Goal: Transaction & Acquisition: Obtain resource

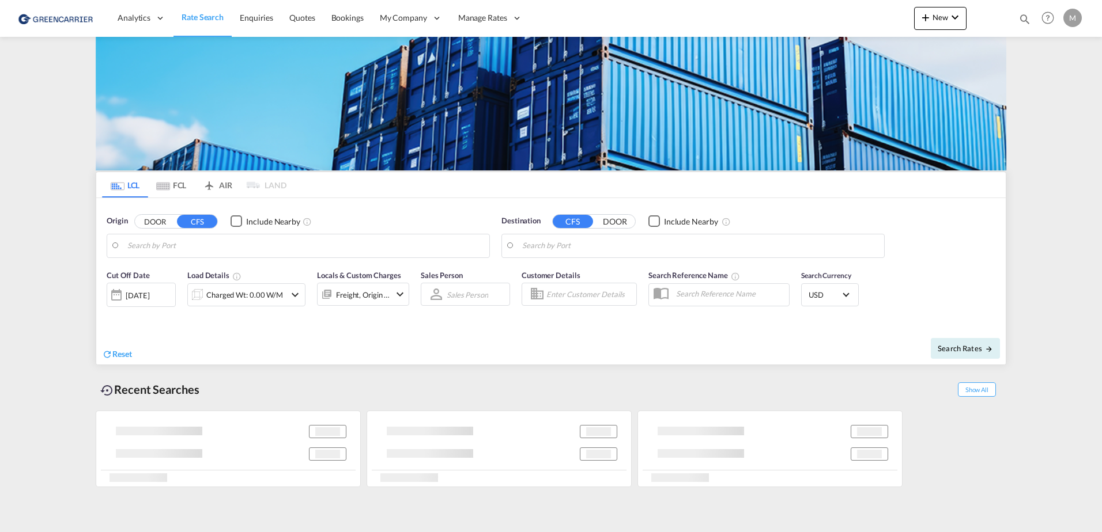
type input "[GEOGRAPHIC_DATA], PKKHI"
type input "CZ-47121, [PERSON_NAME]"
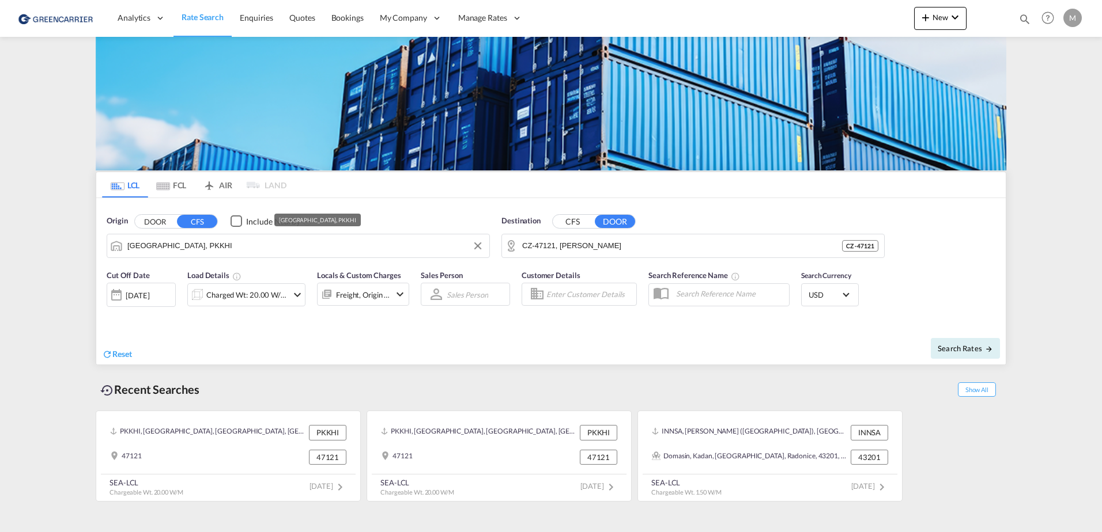
drag, startPoint x: 188, startPoint y: 247, endPoint x: 23, endPoint y: 236, distance: 165.7
click at [23, 236] on md-content "Analytics Reports Dashboard Rate Search Enquiries Quotes Bookings" at bounding box center [551, 266] width 1102 height 532
drag, startPoint x: 206, startPoint y: 248, endPoint x: 21, endPoint y: 239, distance: 184.6
click at [42, 241] on md-content "Analytics Reports Dashboard Rate Search Enquiries Quotes Bookings" at bounding box center [551, 266] width 1102 height 532
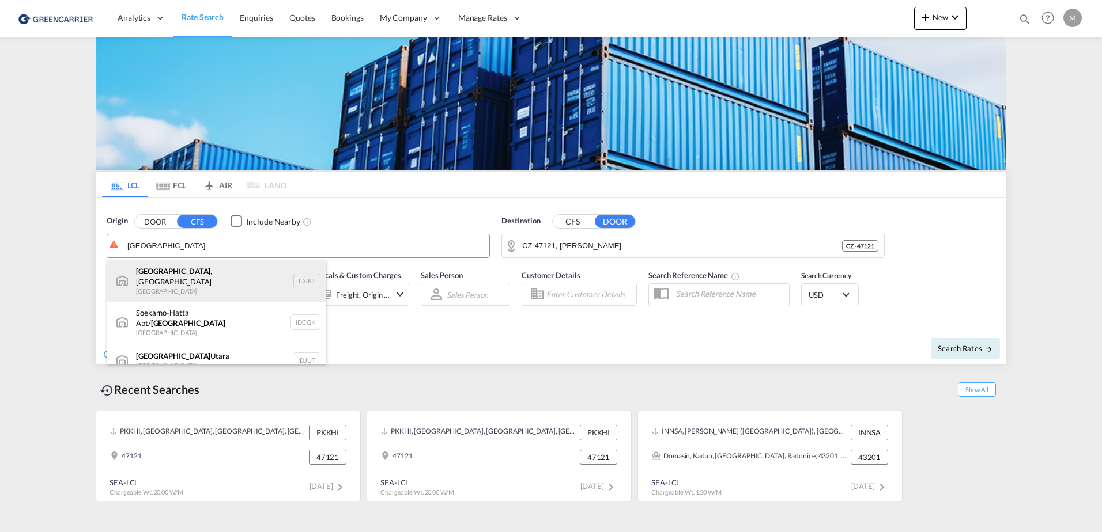
click at [198, 281] on div "[GEOGRAPHIC_DATA] , [GEOGRAPHIC_DATA] [GEOGRAPHIC_DATA] IDJKT" at bounding box center [216, 280] width 219 height 41
type input "[GEOGRAPHIC_DATA], [GEOGRAPHIC_DATA], IDJKT"
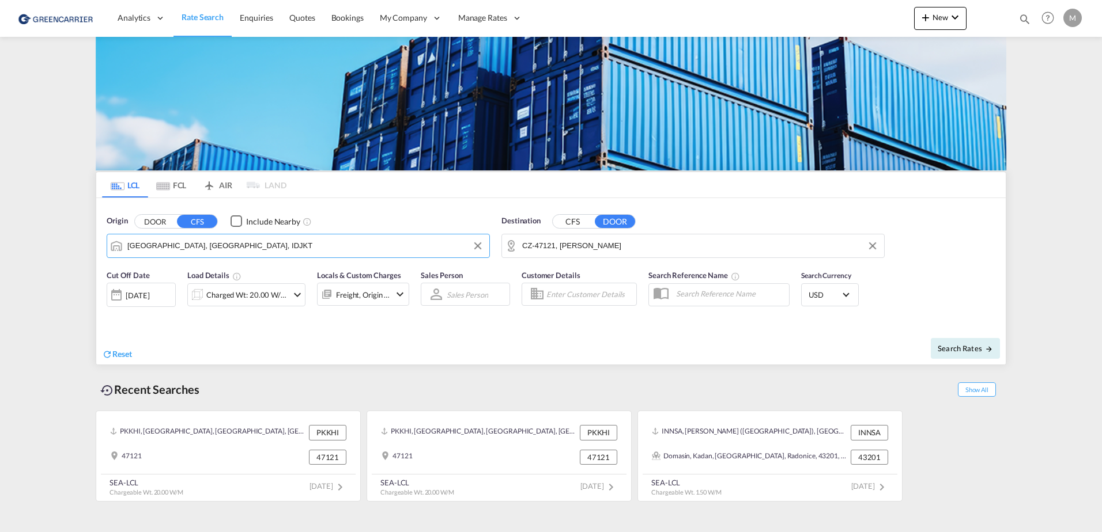
click at [588, 254] on input "CZ-47121, [PERSON_NAME]" at bounding box center [700, 245] width 356 height 17
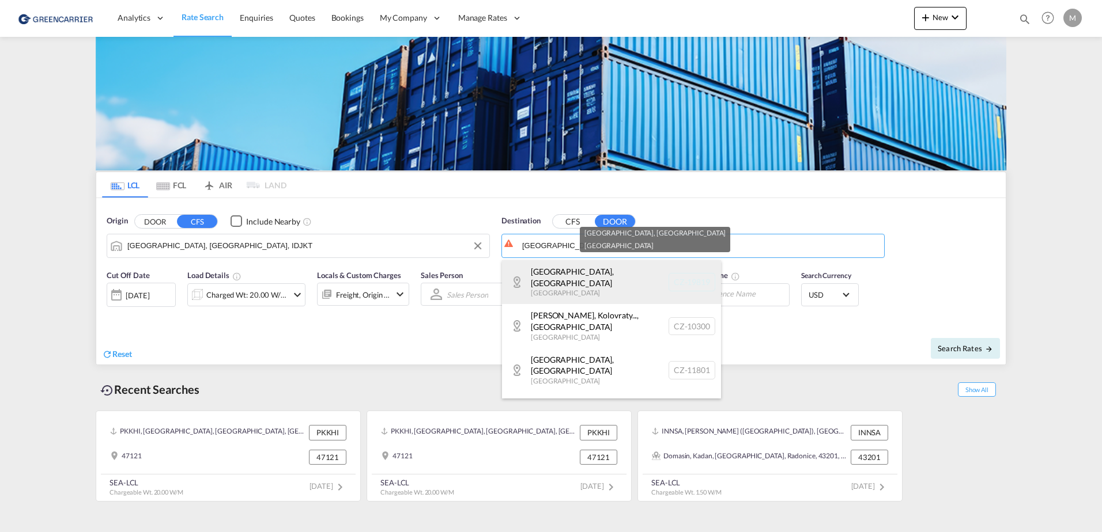
click at [564, 278] on div "[GEOGRAPHIC_DATA] , [GEOGRAPHIC_DATA] [GEOGRAPHIC_DATA] CZ-19819" at bounding box center [611, 282] width 219 height 44
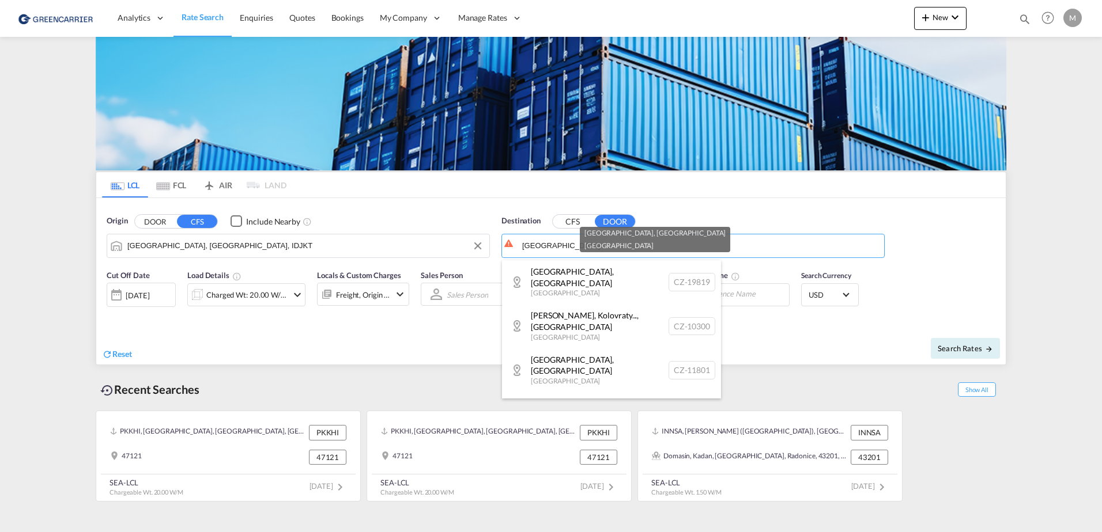
type input "CZ-19819, [GEOGRAPHIC_DATA]"
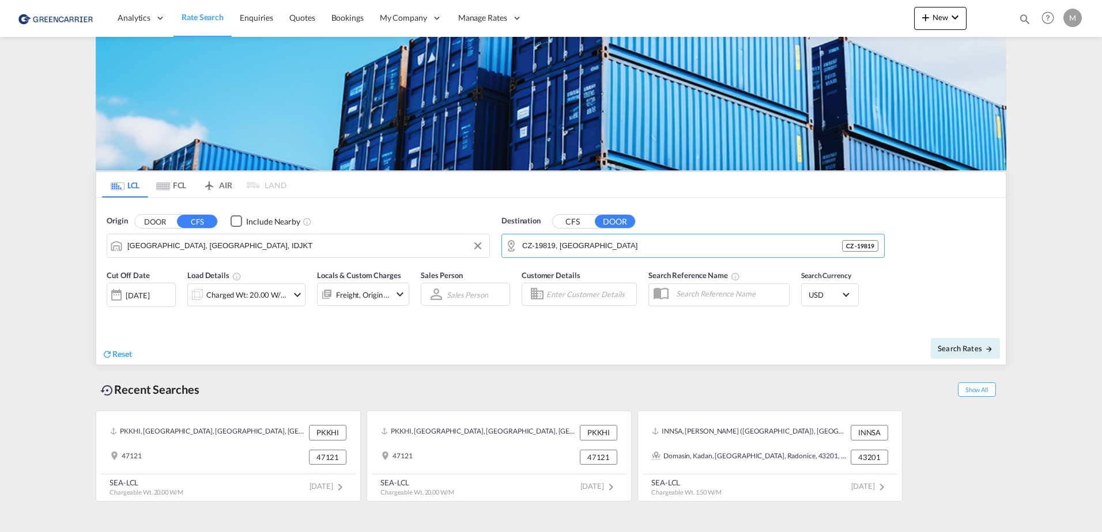
click at [574, 218] on button "CFS" at bounding box center [573, 221] width 40 height 13
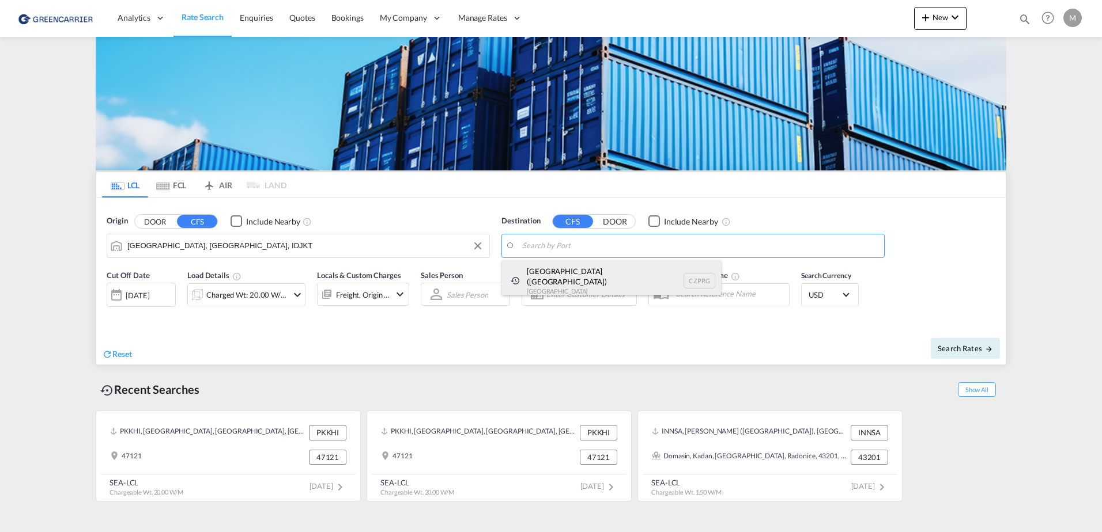
click at [553, 274] on div "[GEOGRAPHIC_DATA] ([GEOGRAPHIC_DATA]) [GEOGRAPHIC_DATA] CZPRG" at bounding box center [611, 280] width 219 height 41
type input "[GEOGRAPHIC_DATA] ([GEOGRAPHIC_DATA]), CZPRG"
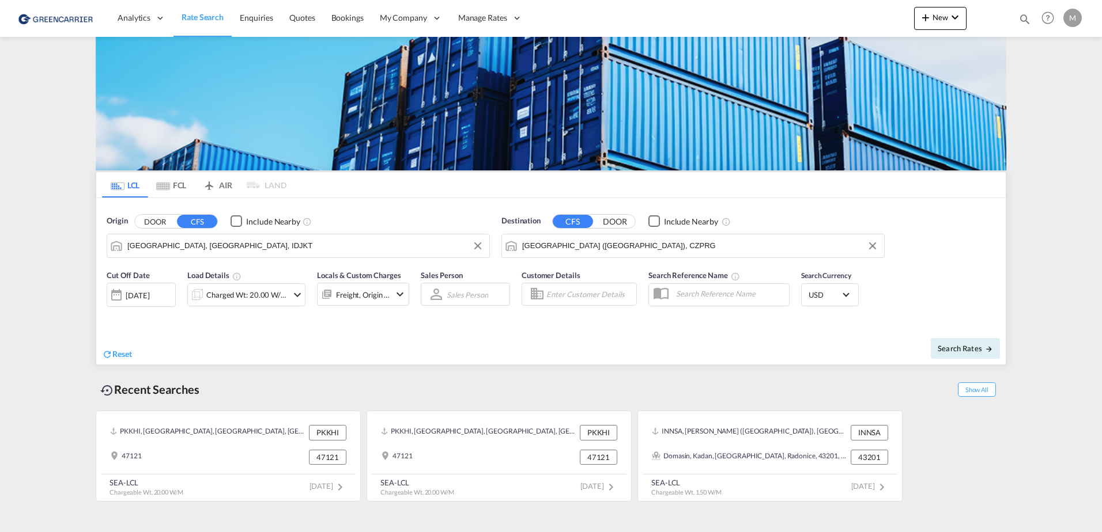
click at [149, 296] on div "[DATE]" at bounding box center [138, 295] width 24 height 10
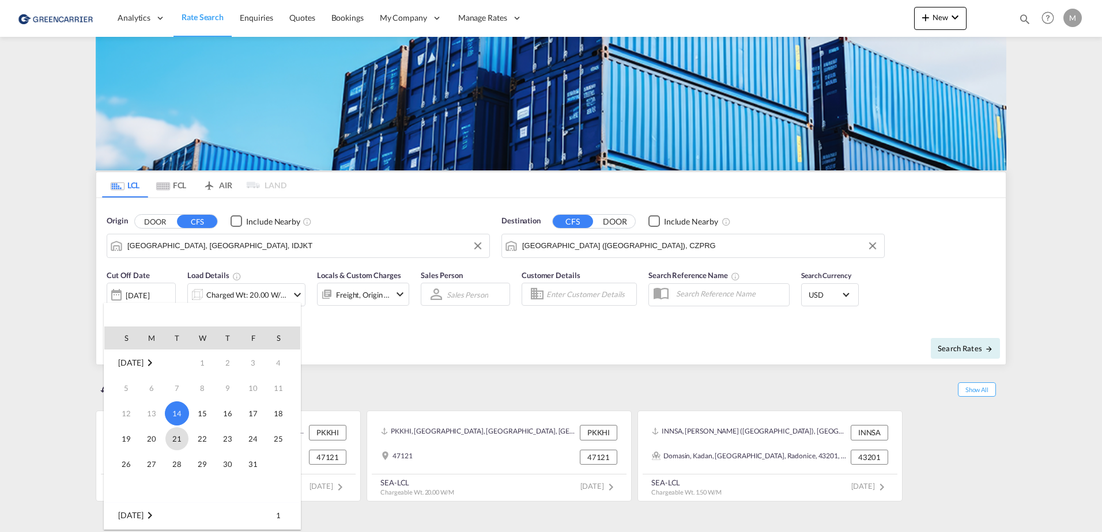
click at [175, 438] on span "21" at bounding box center [176, 439] width 23 height 23
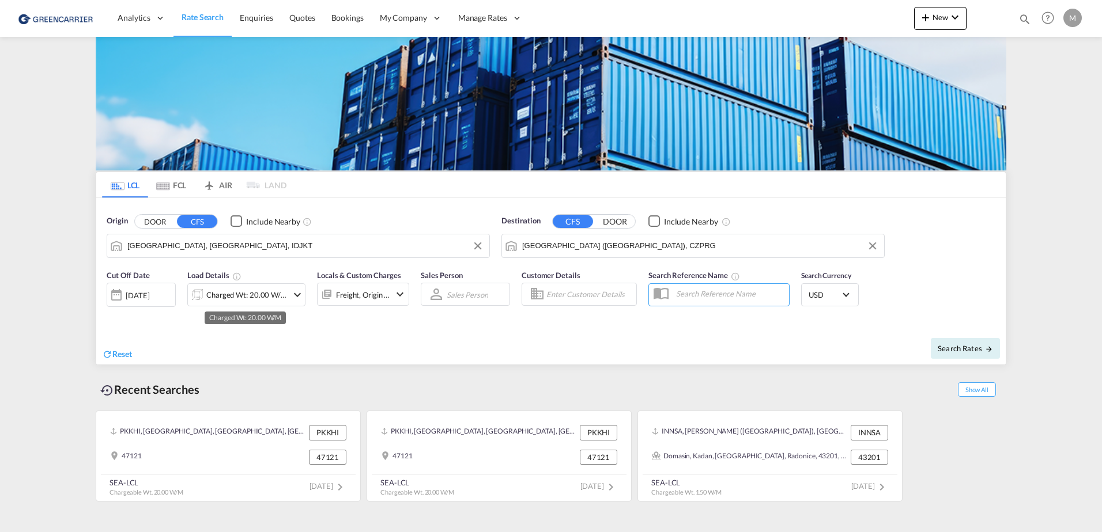
click at [236, 294] on div "Charged Wt: 20.00 W/M" at bounding box center [246, 295] width 81 height 16
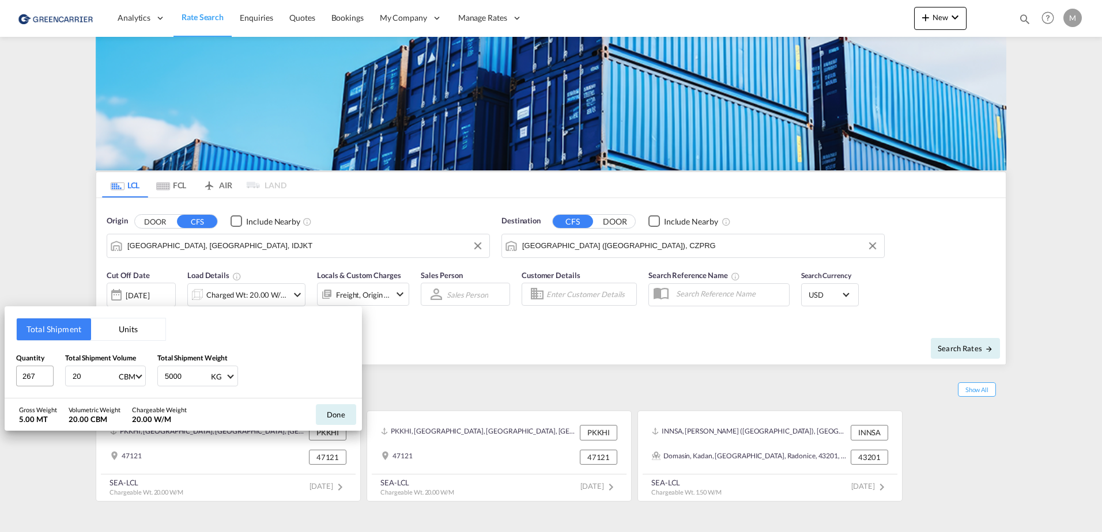
drag, startPoint x: 83, startPoint y: 376, endPoint x: 28, endPoint y: 376, distance: 54.7
click at [29, 376] on div "Quantity 267 Total Shipment Volume 20 CBM CBM CFT Total Shipment Weight 5000 KG…" at bounding box center [183, 370] width 334 height 35
type input "14"
type input "14.03"
click at [29, 373] on input "267" at bounding box center [34, 376] width 37 height 21
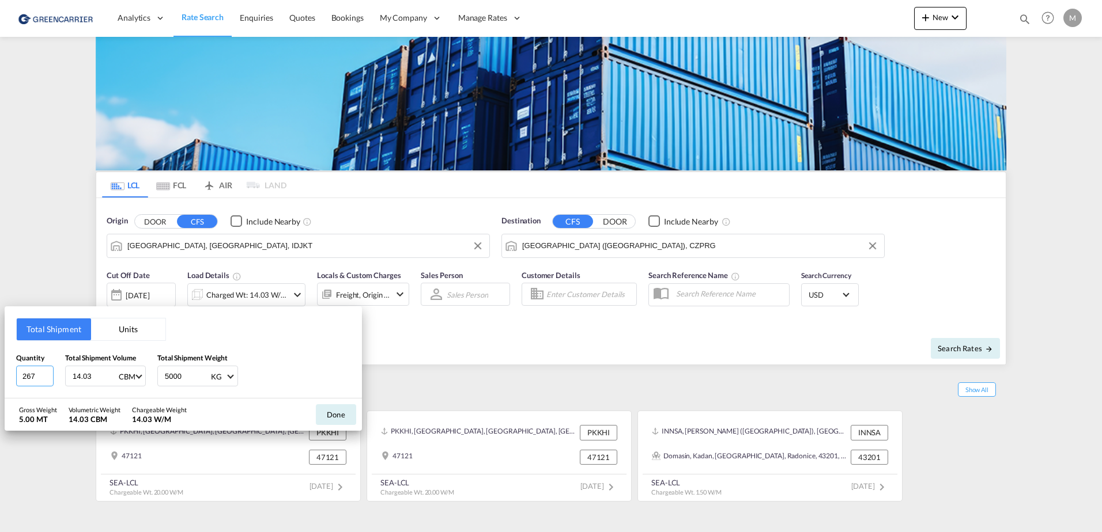
click at [29, 373] on input "267" at bounding box center [34, 376] width 37 height 21
type input "226"
click at [176, 373] on input "5000" at bounding box center [187, 376] width 46 height 20
type input "915"
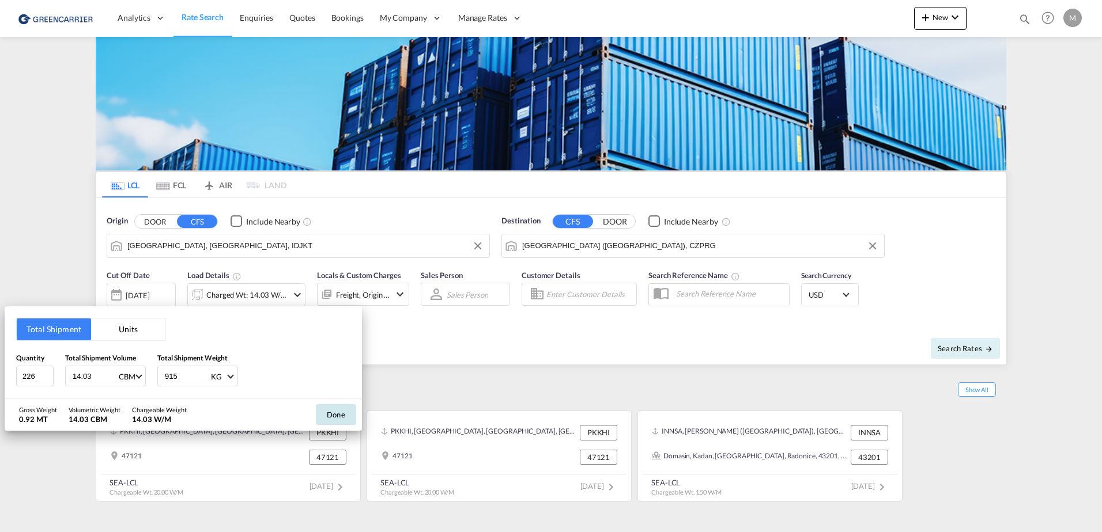
click at [340, 417] on button "Done" at bounding box center [336, 414] width 40 height 21
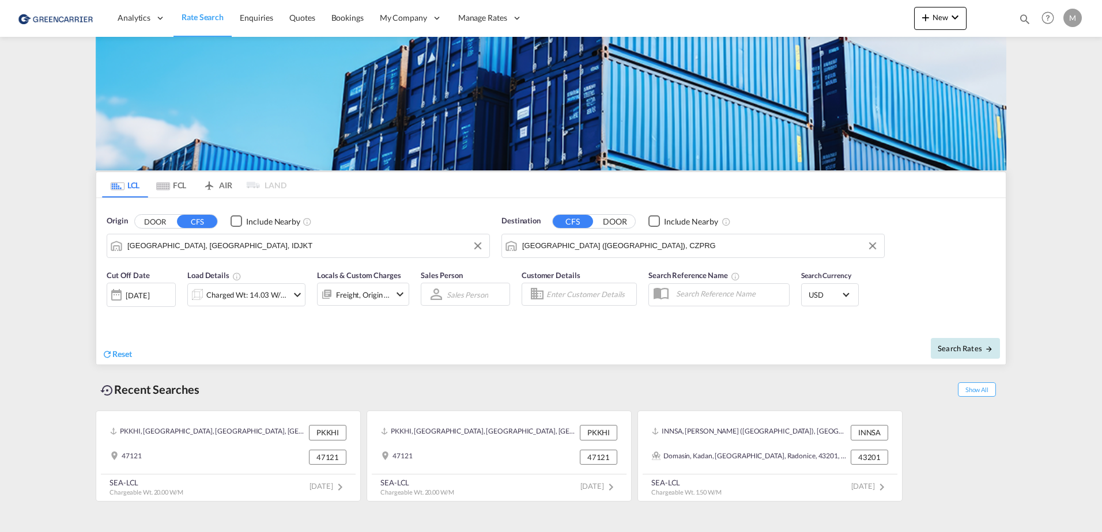
click at [954, 346] on span "Search Rates" at bounding box center [964, 348] width 55 height 9
type input "IDJKT to CZPRG / [DATE]"
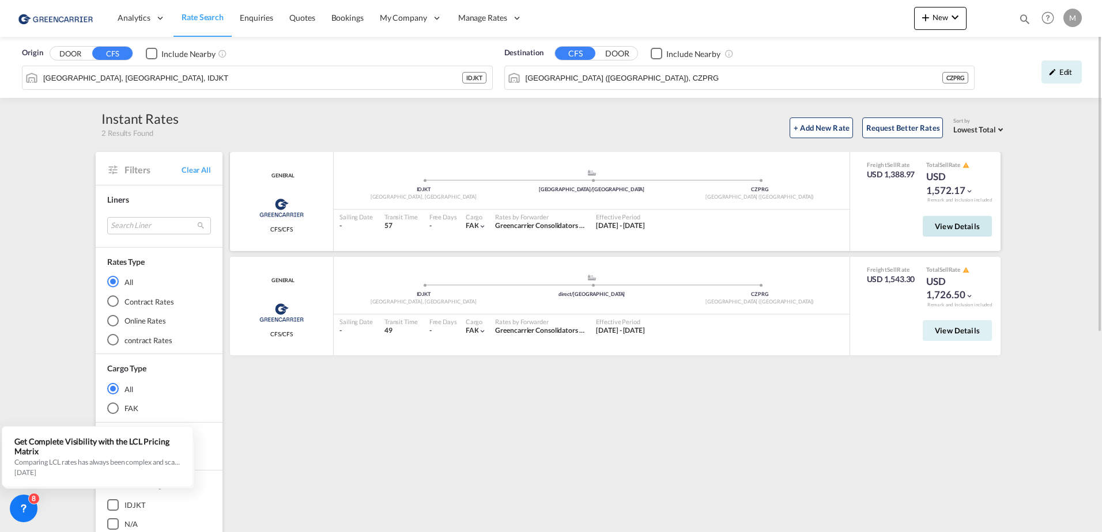
click at [973, 223] on span "View Details" at bounding box center [957, 226] width 45 height 9
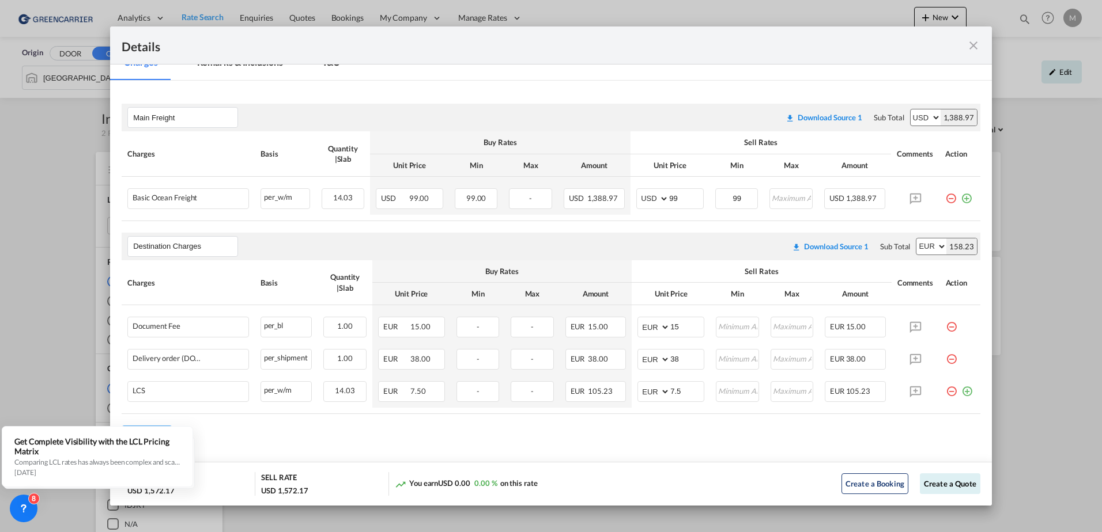
scroll to position [192, 0]
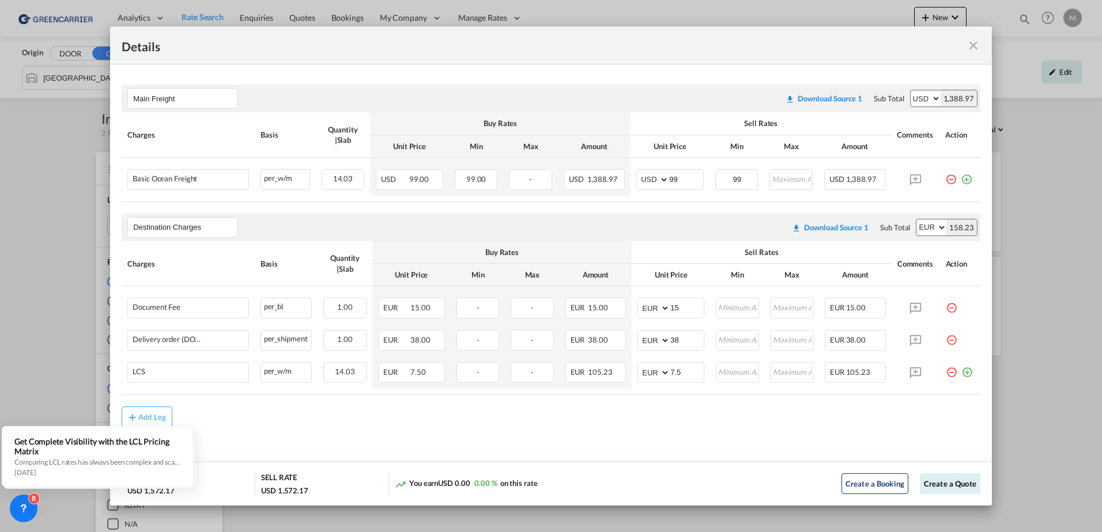
click at [971, 43] on md-icon "icon-close fg-AAA8AD m-0 cursor" at bounding box center [973, 46] width 14 height 14
